Goal: Information Seeking & Learning: Learn about a topic

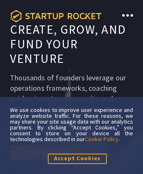
click at [56, 16] on icon at bounding box center [56, 16] width 92 height 12
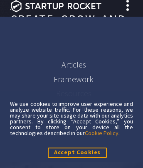
scroll to position [4899, 0]
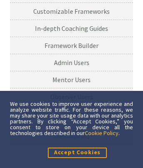
click at [102, 132] on link "Cookie Policy" at bounding box center [102, 132] width 34 height 7
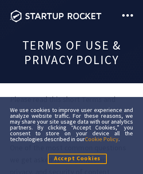
scroll to position [7453, 0]
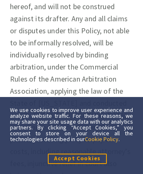
click at [102, 139] on link "Cookie Policy" at bounding box center [102, 138] width 34 height 7
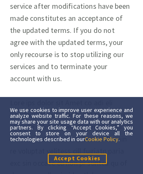
scroll to position [8502, 0]
